Goal: Understand site structure: Understand site structure

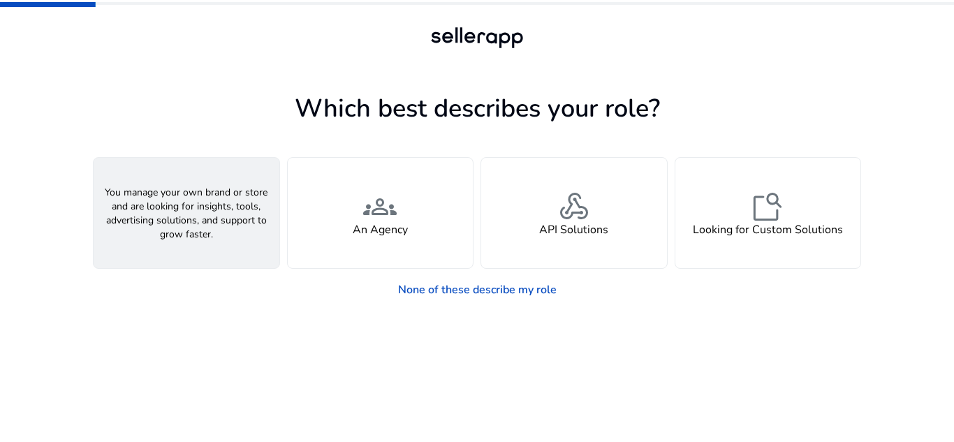
click at [156, 211] on div "person A Seller" at bounding box center [187, 213] width 186 height 110
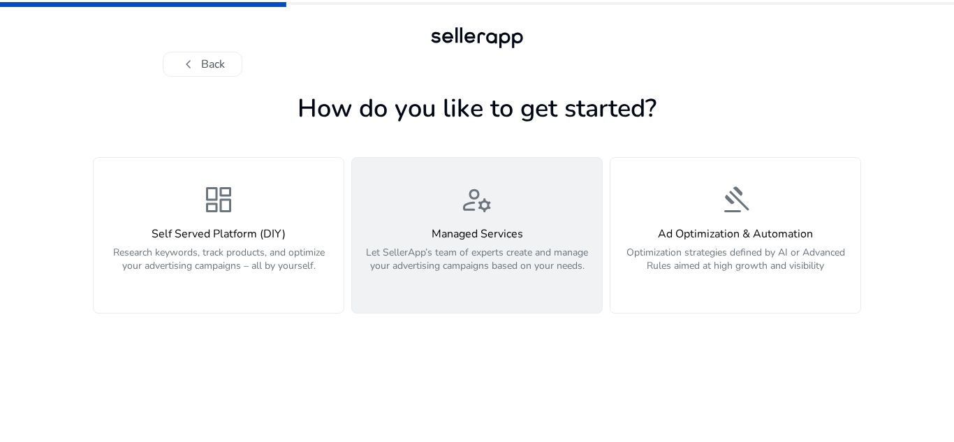
click at [427, 232] on h4 "Managed Services" at bounding box center [476, 234] width 233 height 13
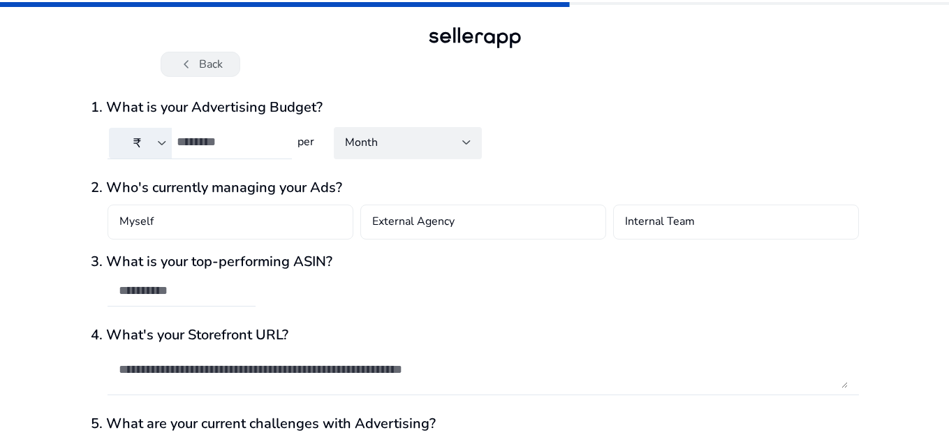
click at [177, 52] on button "chevron_left Back" at bounding box center [201, 64] width 80 height 25
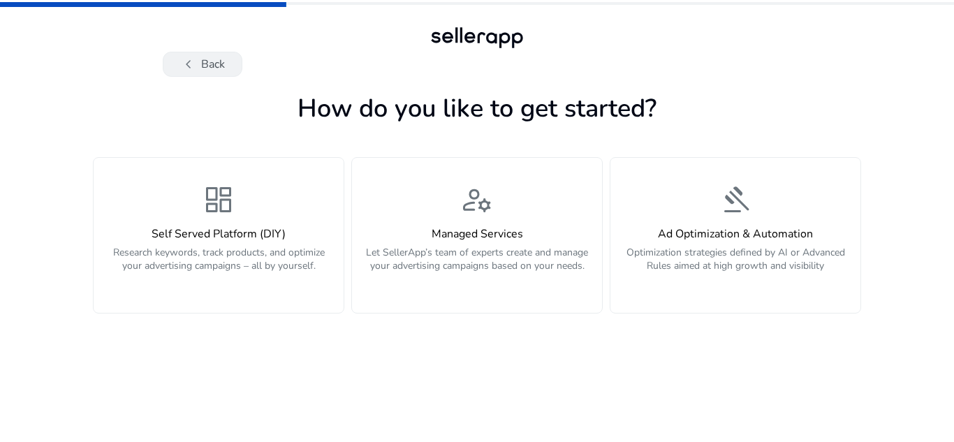
click at [188, 61] on span "chevron_left" at bounding box center [188, 64] width 17 height 17
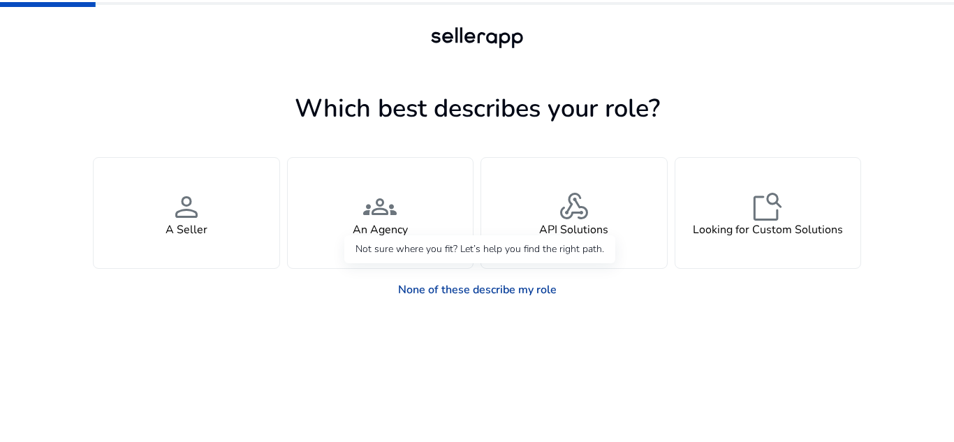
click at [470, 295] on link "None of these describe my role" at bounding box center [477, 290] width 181 height 28
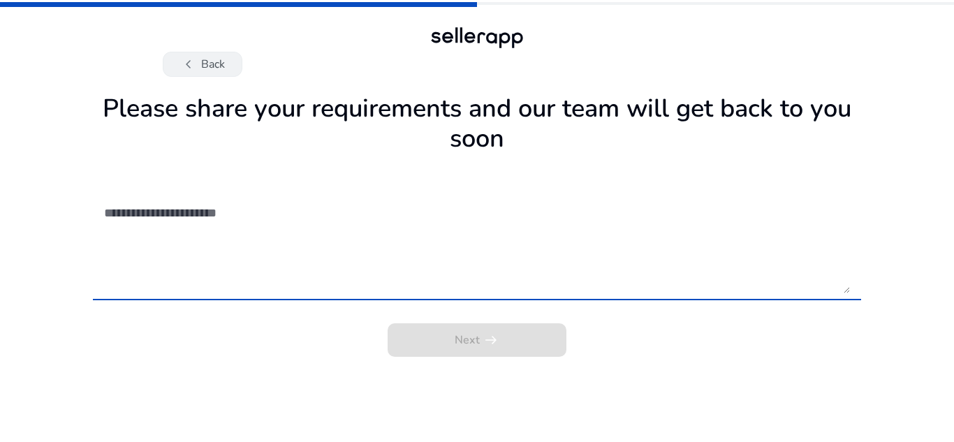
click at [223, 69] on button "chevron_left Back" at bounding box center [203, 64] width 80 height 25
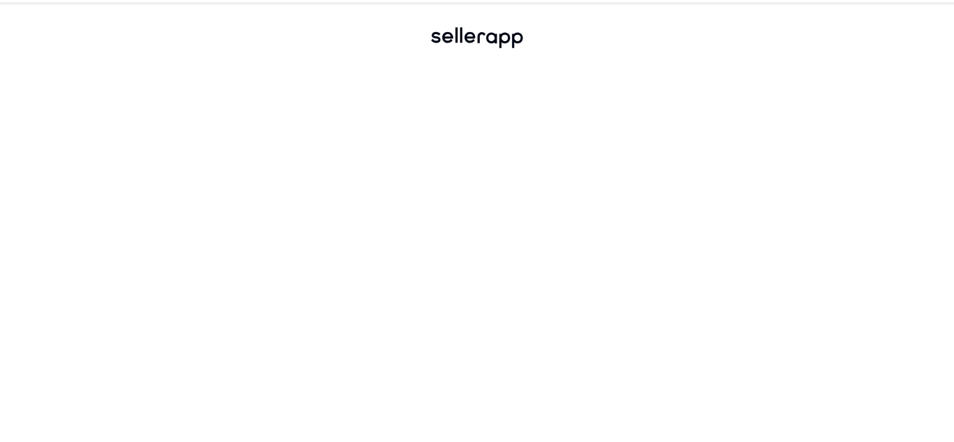
click at [438, 232] on div at bounding box center [477, 259] width 768 height 365
